Goal: Find specific page/section: Find specific page/section

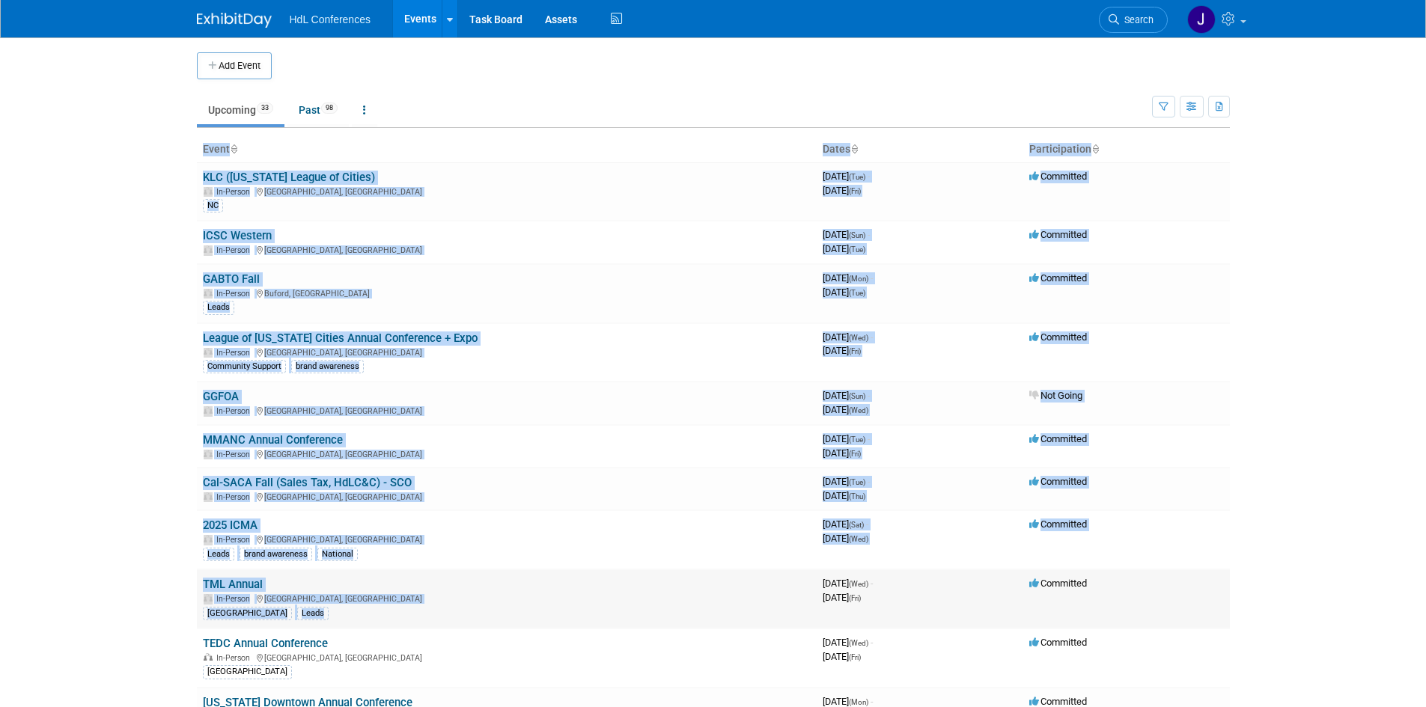
drag, startPoint x: 98, startPoint y: 304, endPoint x: 305, endPoint y: 608, distance: 367.5
click at [326, 610] on body "HdL Conferences Events Add Event Bulk Upload Events Shareable Event Boards Rece…" at bounding box center [713, 353] width 1426 height 707
click at [94, 427] on body "HdL Conferences Events Add Event Bulk Upload Events Shareable Event Boards Rece…" at bounding box center [713, 353] width 1426 height 707
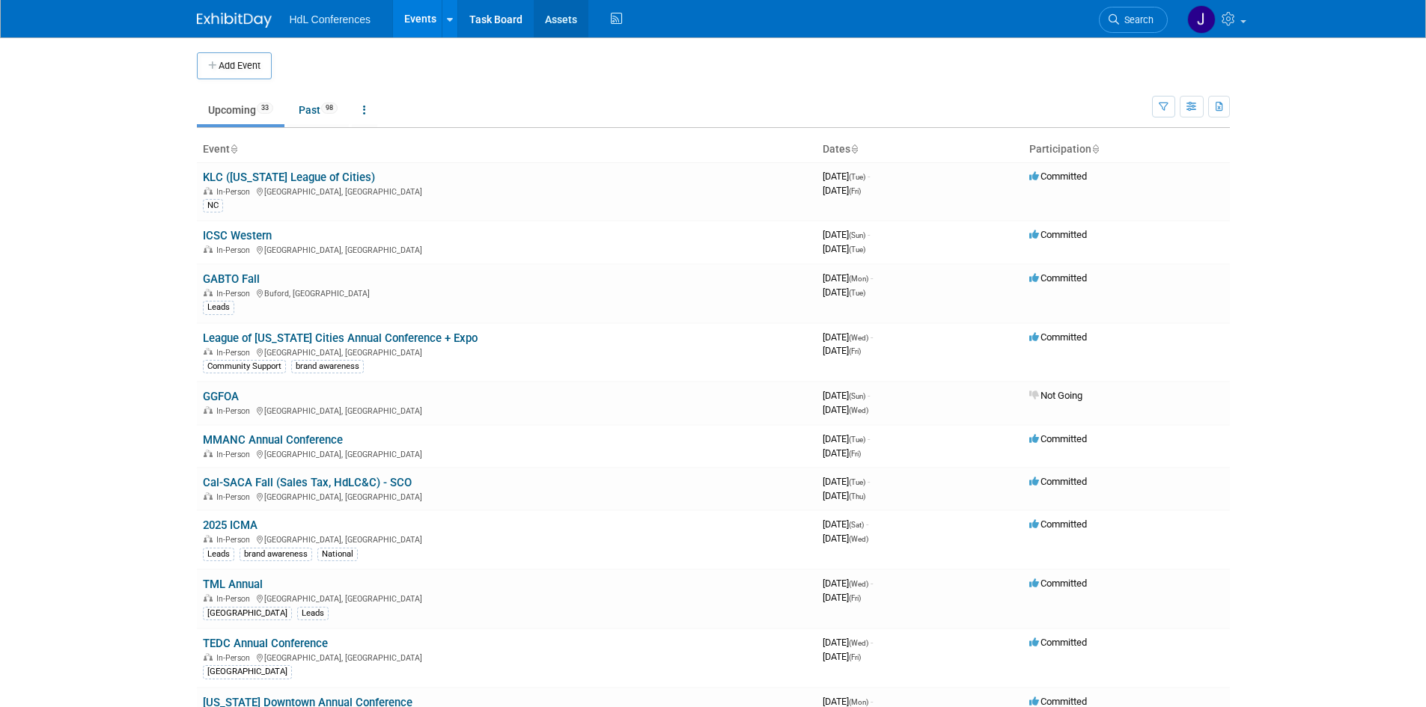
click at [561, 21] on link "Assets" at bounding box center [561, 18] width 55 height 37
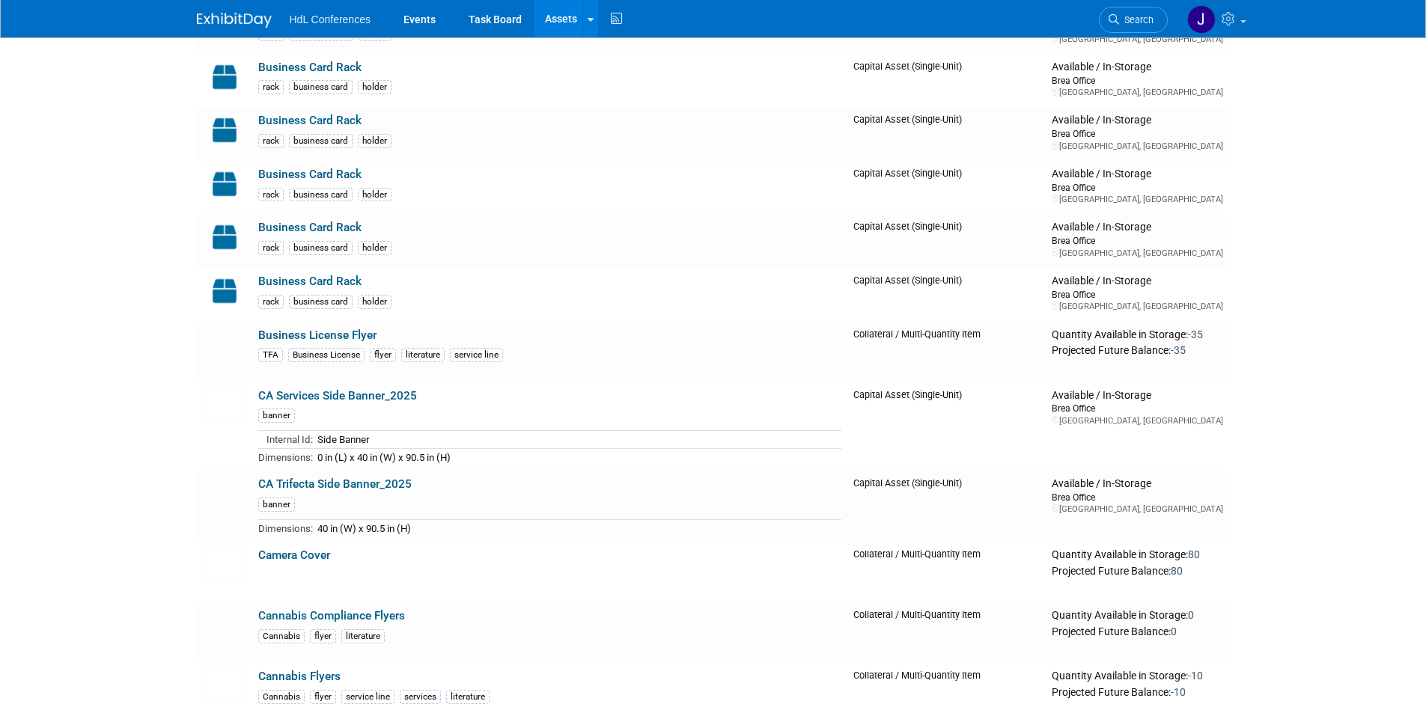
scroll to position [749, 0]
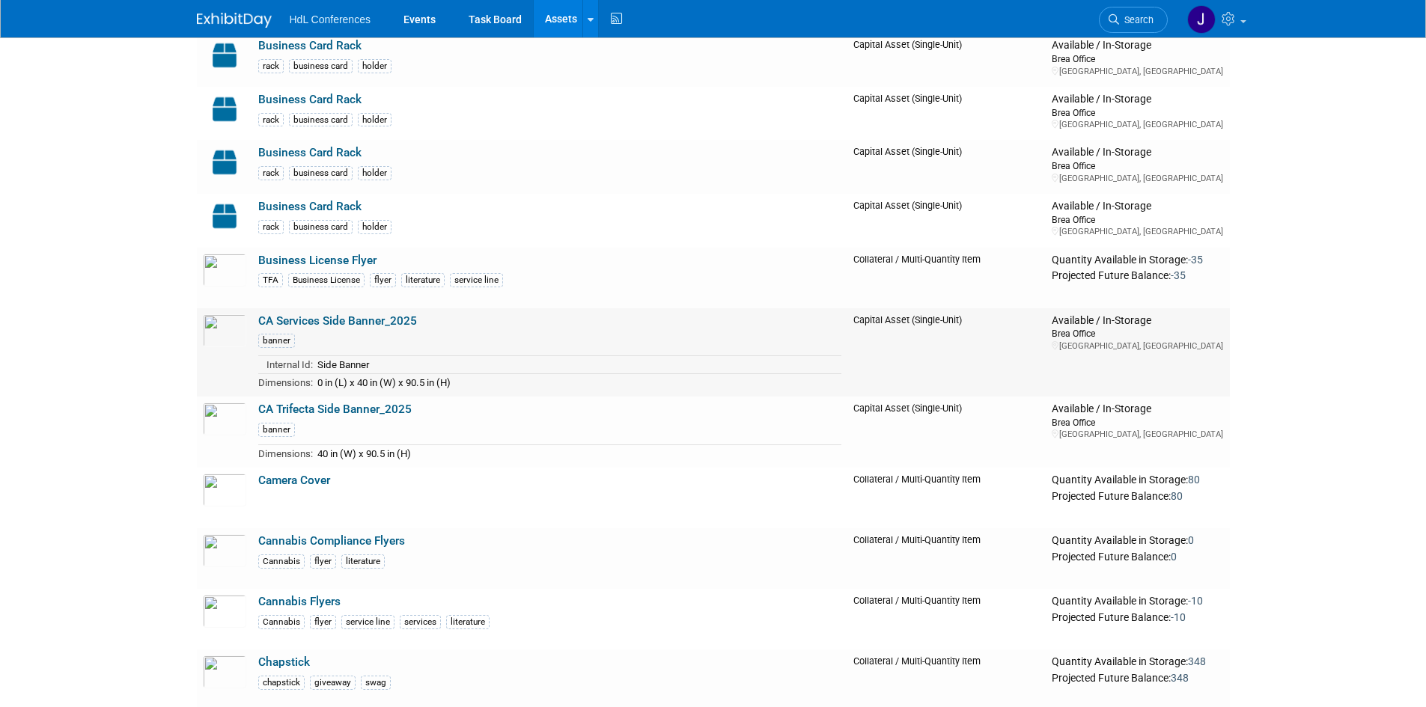
click at [319, 323] on link "CA Services Side Banner_2025" at bounding box center [337, 320] width 159 height 13
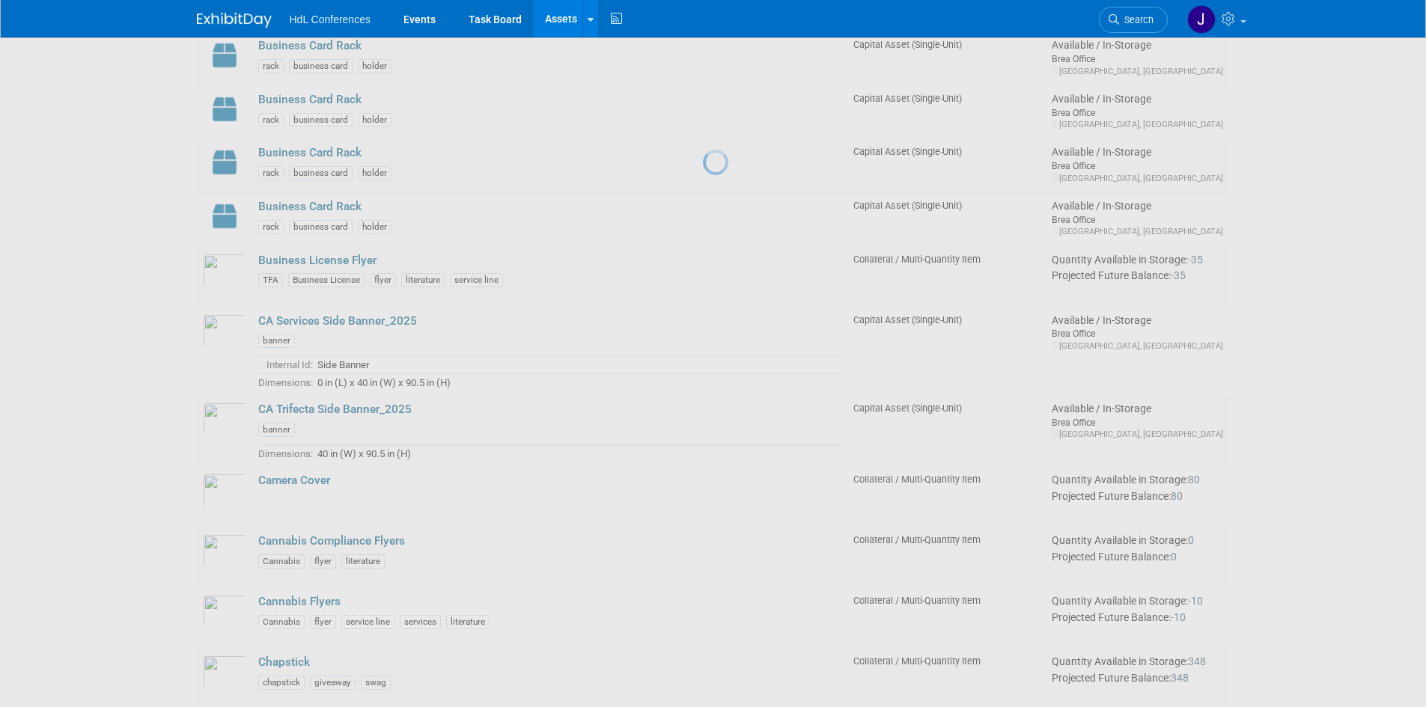
click at [703, 331] on div at bounding box center [713, 353] width 21 height 707
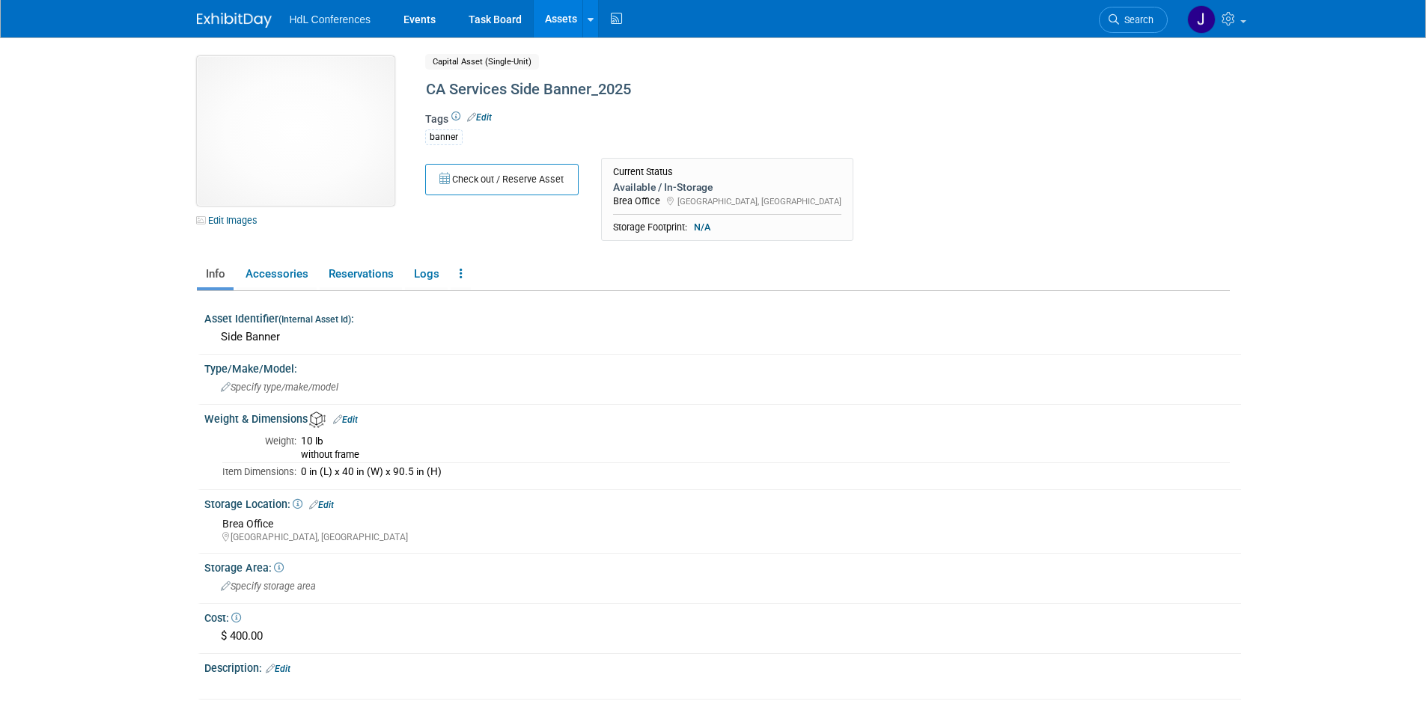
click at [290, 147] on img at bounding box center [296, 131] width 198 height 150
